Goal: Use online tool/utility: Utilize a website feature to perform a specific function

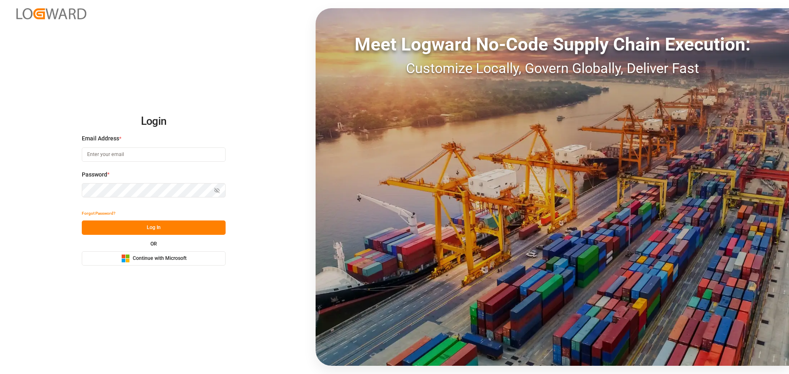
click at [142, 258] on span "Continue with Microsoft" at bounding box center [160, 258] width 54 height 7
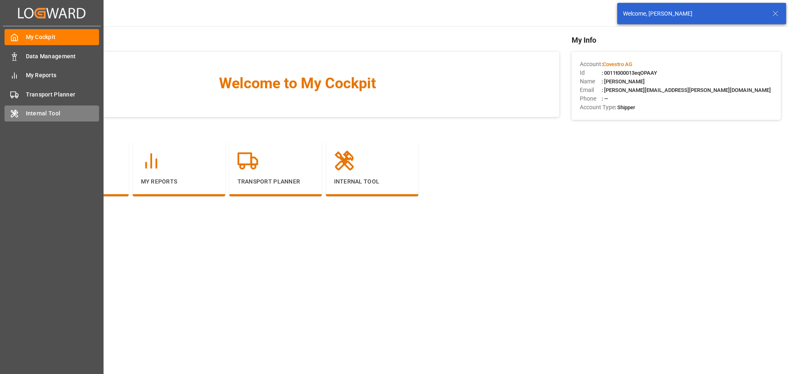
click at [21, 108] on div "Internal Tool Internal Tool" at bounding box center [52, 114] width 94 height 16
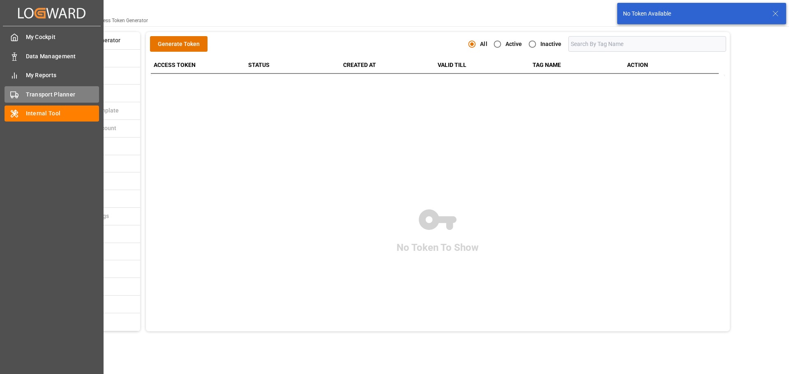
click at [25, 93] on div "Transport Planner Transport Planner" at bounding box center [52, 94] width 94 height 16
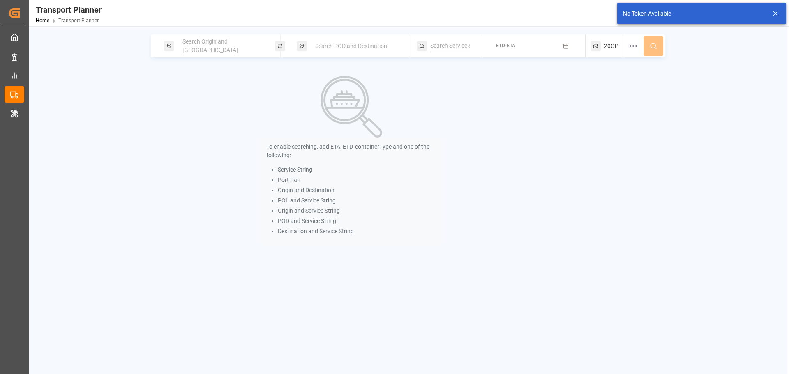
click at [230, 48] on span "Search Origin and [GEOGRAPHIC_DATA]" at bounding box center [209, 45] width 55 height 15
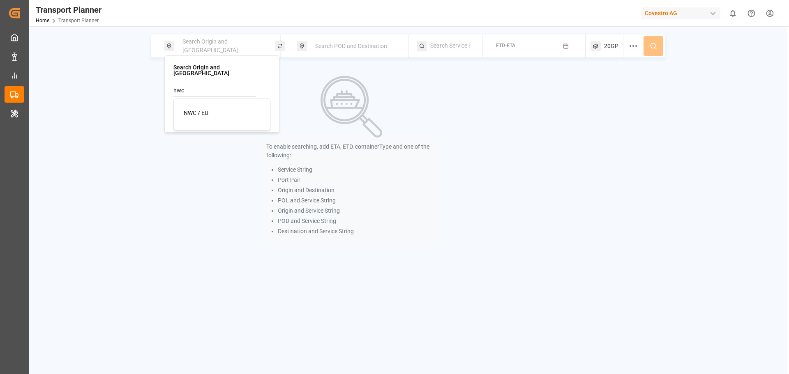
click at [212, 111] on div "NWC / EU" at bounding box center [224, 113] width 80 height 9
type input "NWC / EU"
click at [345, 51] on div "Search POD and Destination" at bounding box center [354, 46] width 89 height 15
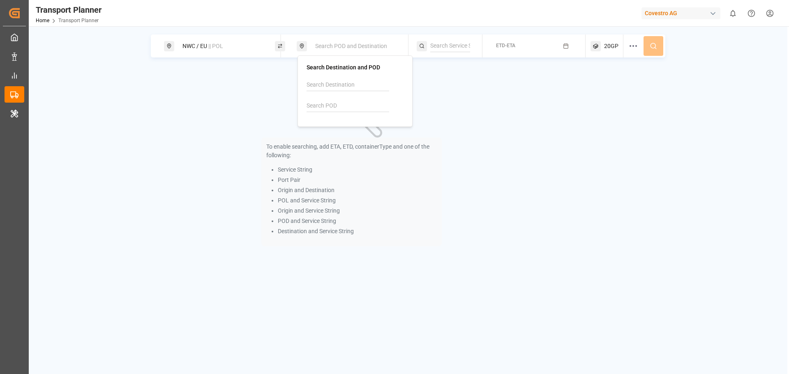
click at [329, 106] on input at bounding box center [347, 106] width 83 height 12
click at [337, 133] on div "VNCLI Cát Lái" at bounding box center [357, 132] width 80 height 17
type input "VNCLI"
click at [502, 42] on div "ETD-ETA" at bounding box center [505, 45] width 19 height 7
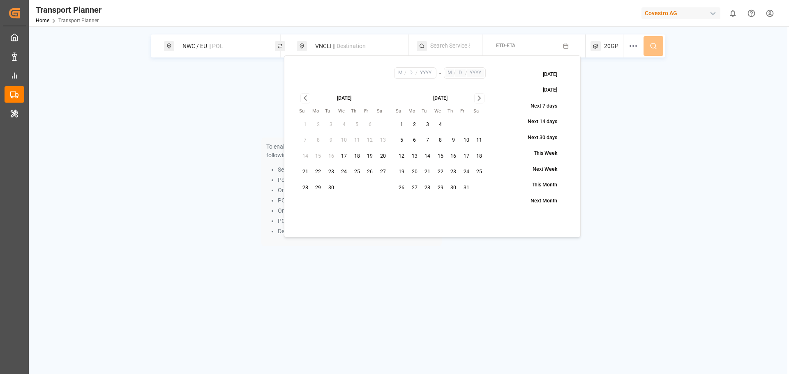
click at [357, 154] on button "18" at bounding box center [356, 156] width 13 height 13
type input "9"
type input "18"
type input "2025"
click at [477, 98] on icon "Go to next month" at bounding box center [479, 98] width 9 height 10
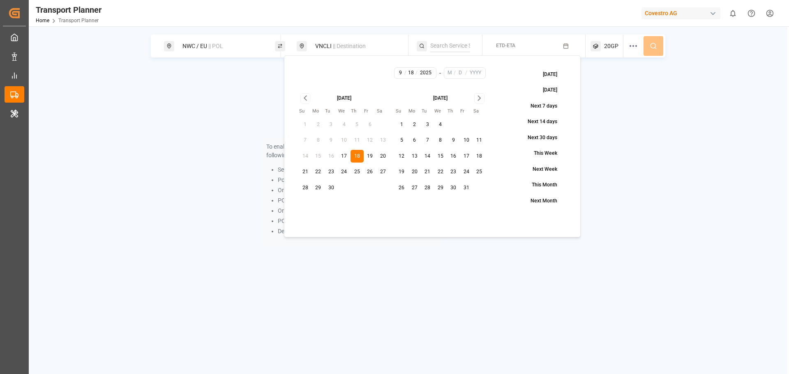
click at [477, 98] on icon "Go to next month" at bounding box center [479, 98] width 9 height 10
click at [442, 190] on button "31" at bounding box center [440, 188] width 13 height 13
type input "12"
type input "31"
type input "2025"
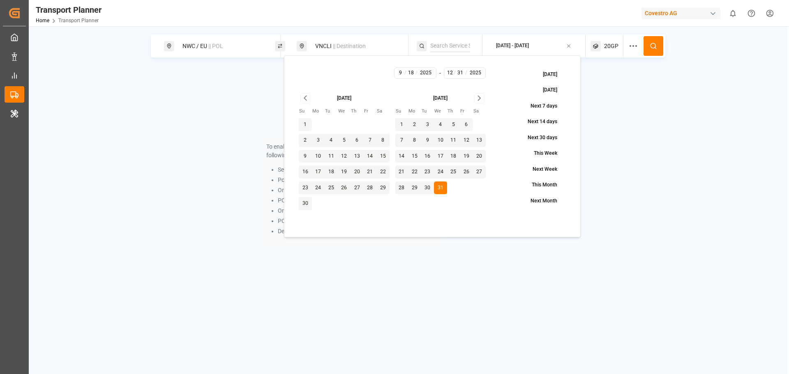
click at [652, 45] on icon at bounding box center [653, 45] width 7 height 7
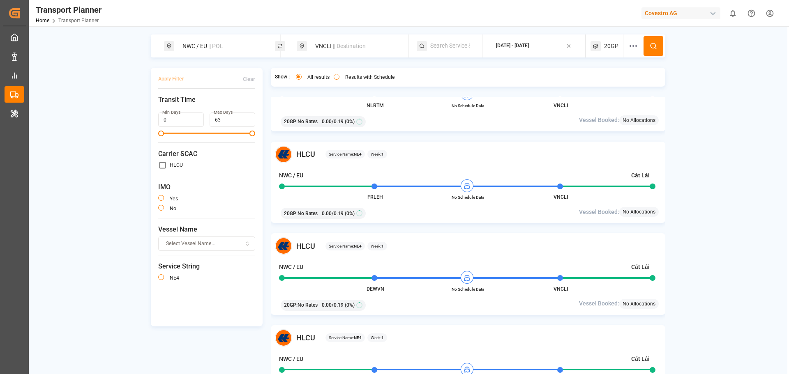
scroll to position [41, 0]
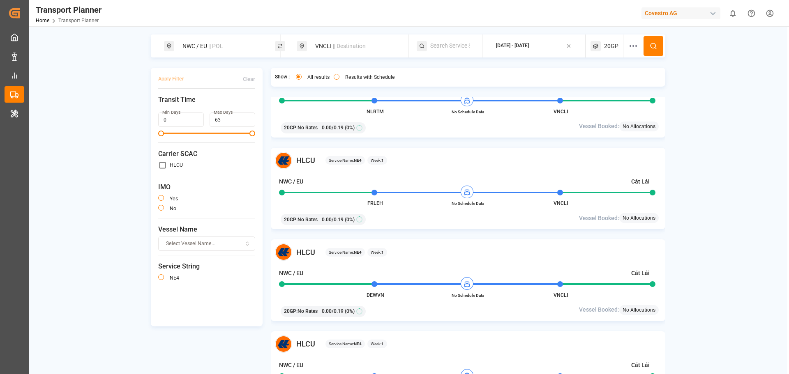
click at [615, 47] on span "20GP" at bounding box center [611, 46] width 14 height 9
click at [610, 85] on icon "button" at bounding box center [610, 86] width 6 height 6
click at [635, 84] on icon "button" at bounding box center [640, 86] width 10 height 6
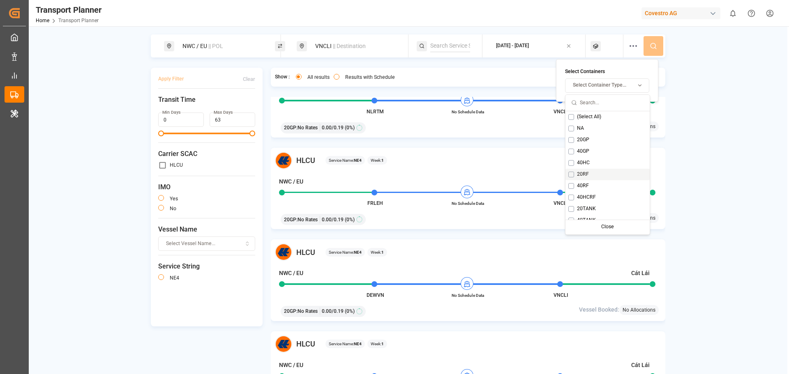
click at [578, 172] on span "20RF" at bounding box center [583, 174] width 12 height 7
click at [652, 44] on circle at bounding box center [652, 45] width 5 height 5
